Goal: Information Seeking & Learning: Learn about a topic

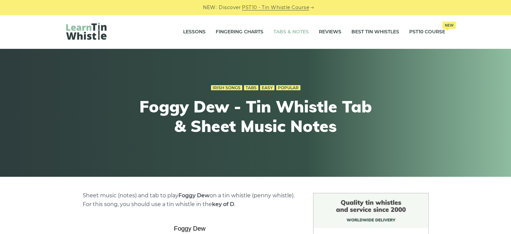
click at [278, 34] on link "Tabs & Notes" at bounding box center [291, 32] width 35 height 17
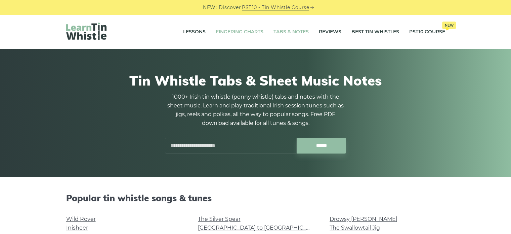
click at [251, 25] on link "Fingering Charts" at bounding box center [240, 32] width 48 height 17
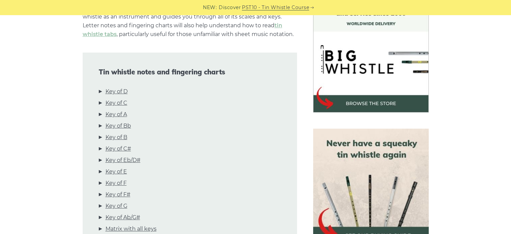
scroll to position [235, 0]
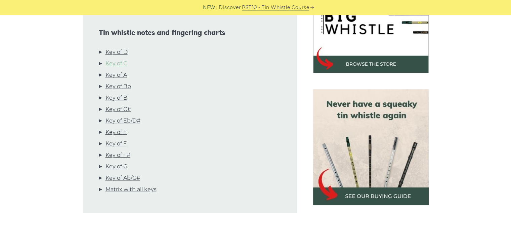
click at [124, 64] on link "Key of C" at bounding box center [117, 63] width 22 height 9
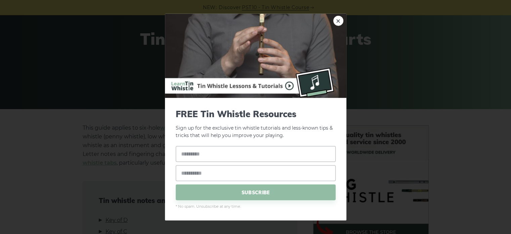
scroll to position [135, 0]
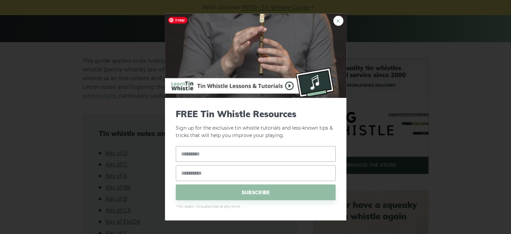
click at [339, 20] on link "×" at bounding box center [339, 20] width 10 height 10
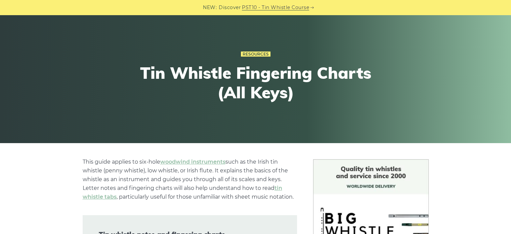
scroll to position [0, 0]
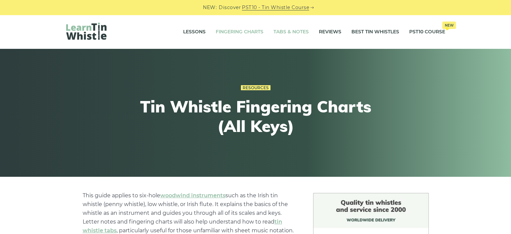
click at [299, 34] on link "Tabs & Notes" at bounding box center [291, 32] width 35 height 17
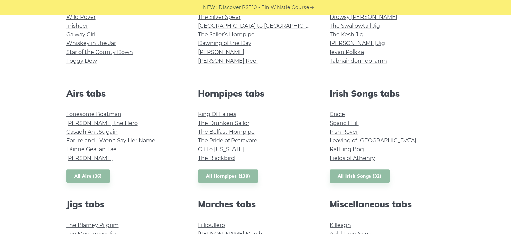
scroll to position [135, 0]
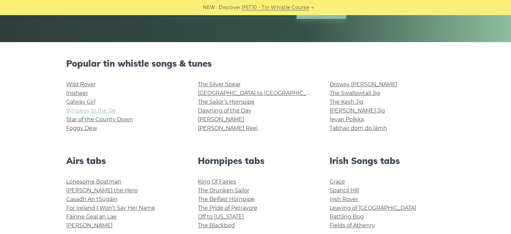
click at [106, 108] on link "Whiskey in the Jar" at bounding box center [91, 110] width 50 height 6
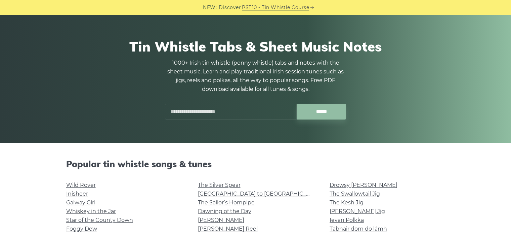
scroll to position [34, 0]
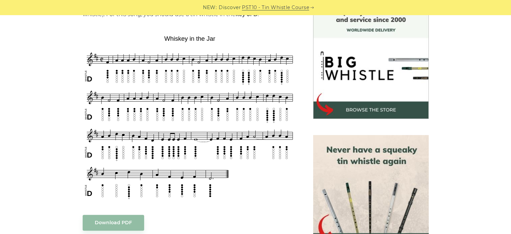
scroll to position [135, 0]
